Goal: Navigation & Orientation: Find specific page/section

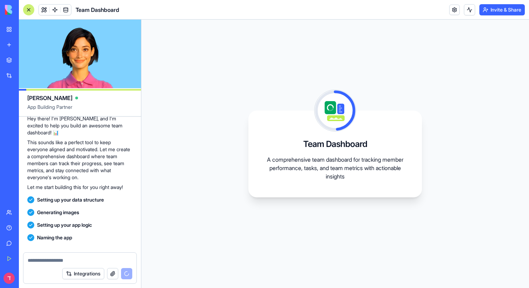
scroll to position [113, 0]
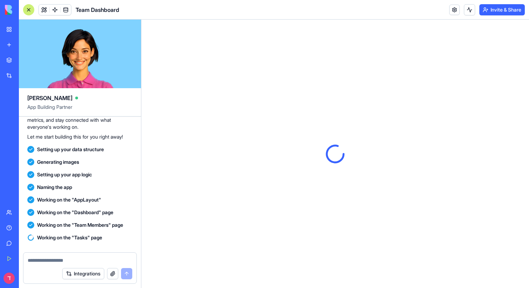
scroll to position [269, 0]
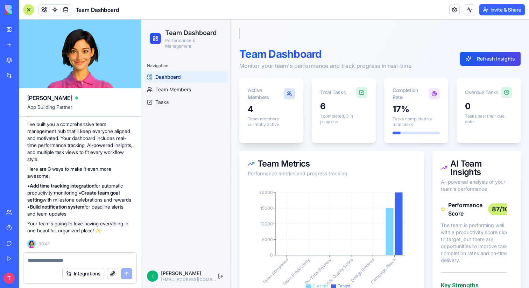
click at [246, 117] on div "4 Team members currently active" at bounding box center [271, 122] width 64 height 36
click at [252, 113] on div "4" at bounding box center [271, 109] width 47 height 11
click at [357, 188] on icon "Tasks Completed Team Productivity On-Time Delivery Code Quality Score Design Re…" at bounding box center [332, 237] width 168 height 105
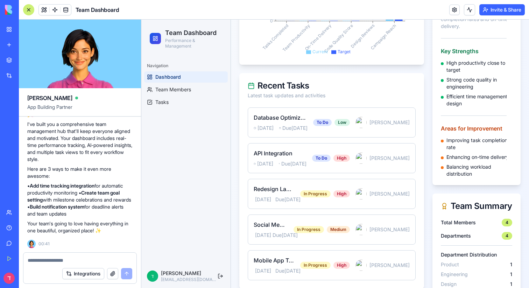
scroll to position [238, 0]
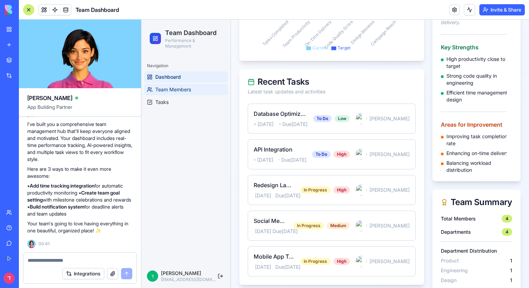
click at [157, 84] on link "Team Members" at bounding box center [186, 89] width 84 height 11
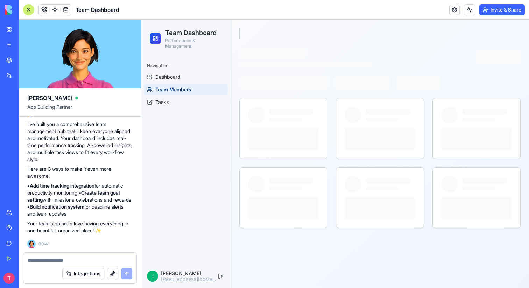
scroll to position [0, 0]
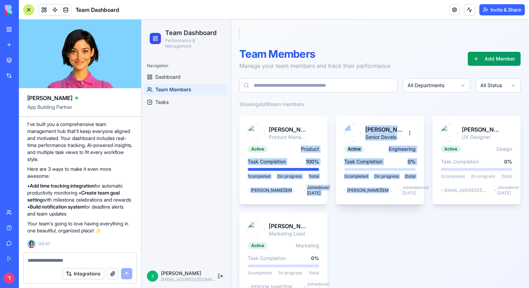
drag, startPoint x: 295, startPoint y: 148, endPoint x: 365, endPoint y: 199, distance: 86.1
click at [365, 199] on div "[PERSON_NAME] Product Manager Active Product Task Completion 100 % 1 completed …" at bounding box center [379, 208] width 281 height 185
click at [365, 199] on div "Active Engineering Task Completion 0 % 0 completed 0 in progress 2 total [PERSO…" at bounding box center [380, 174] width 88 height 59
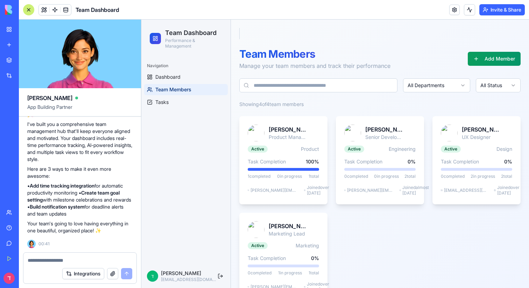
click at [164, 90] on ul "Dashboard Team Members Tasks" at bounding box center [186, 89] width 84 height 36
click at [164, 99] on span "Tasks" at bounding box center [161, 102] width 13 height 7
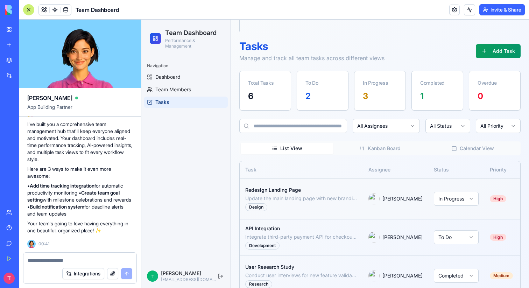
scroll to position [0, 64]
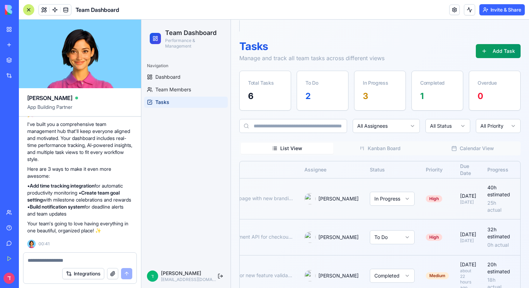
click at [382, 201] on html "Team Dashboard Performance & Management Navigation Dashboard Team Members Tasks…" at bounding box center [334, 217] width 387 height 411
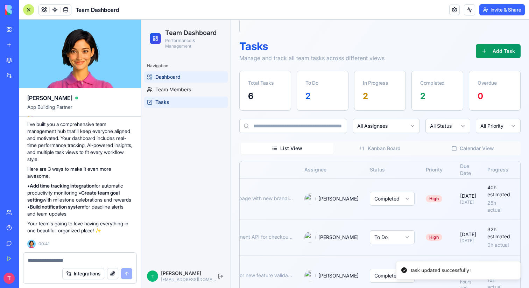
click at [177, 71] on link "Dashboard" at bounding box center [186, 76] width 84 height 11
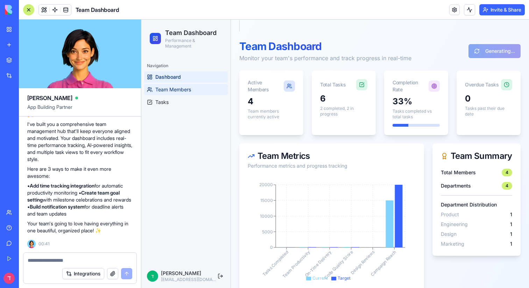
click at [179, 86] on span "Team Members" at bounding box center [173, 89] width 36 height 7
